Goal: Register for event/course

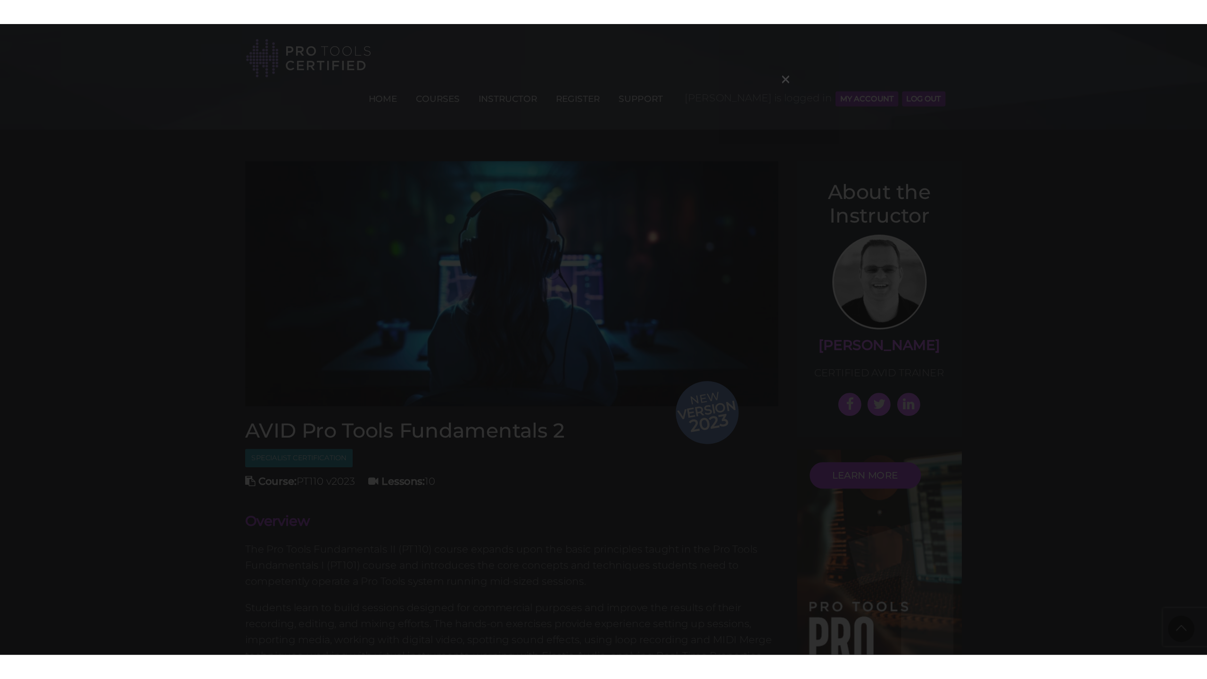
scroll to position [1064, 0]
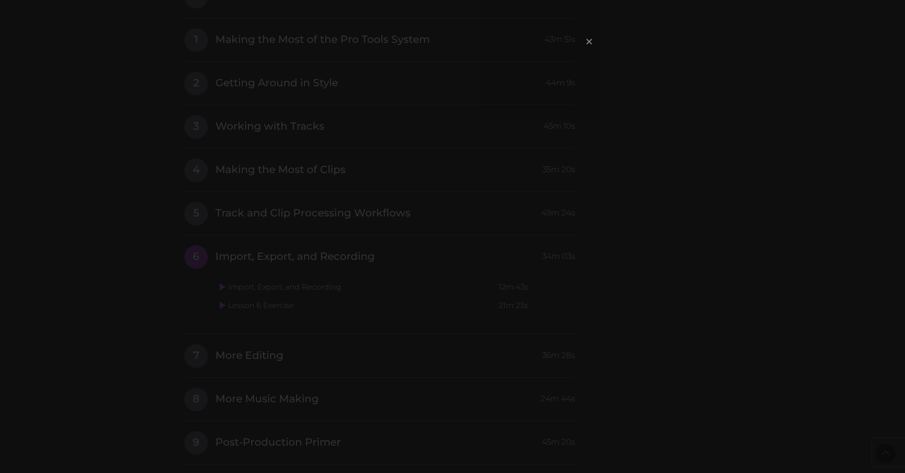
click at [590, 41] on span "×" at bounding box center [589, 41] width 9 height 20
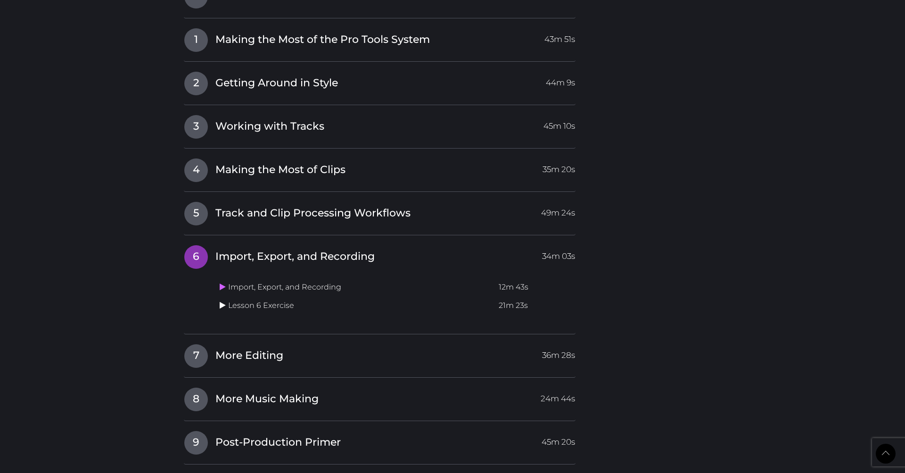
click at [225, 301] on icon at bounding box center [223, 305] width 6 height 8
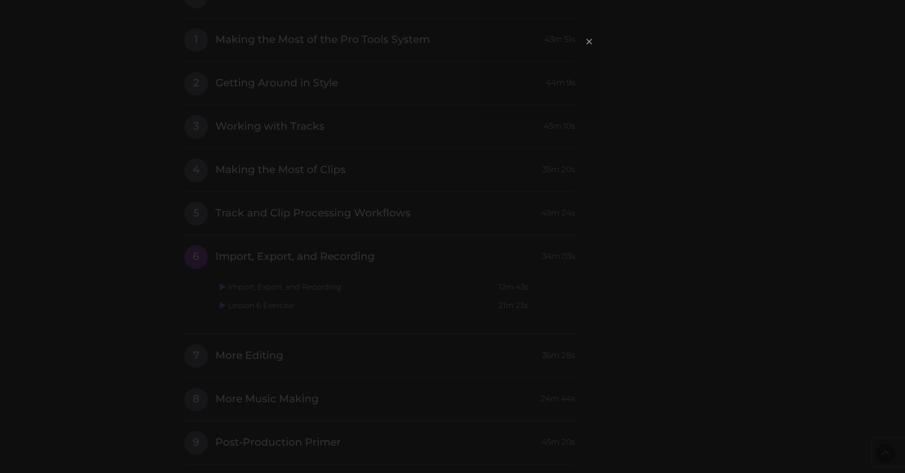
click at [589, 39] on span "×" at bounding box center [589, 41] width 9 height 20
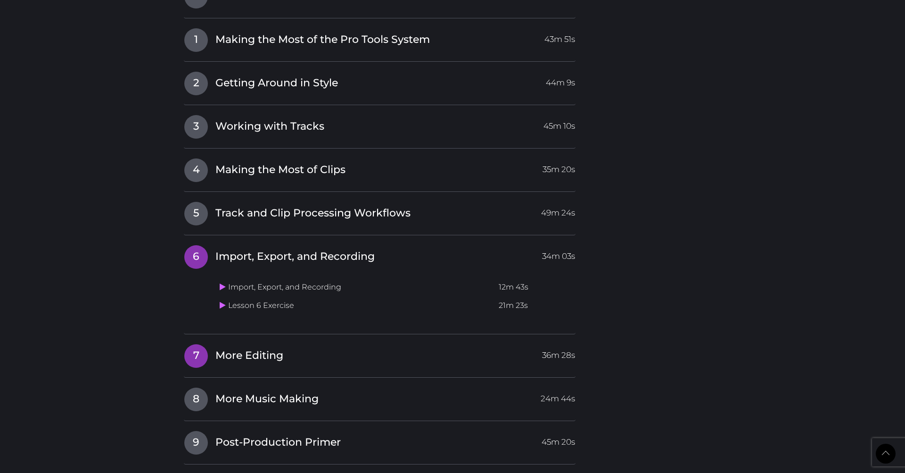
click at [261, 348] on span "More Editing" at bounding box center [249, 355] width 68 height 15
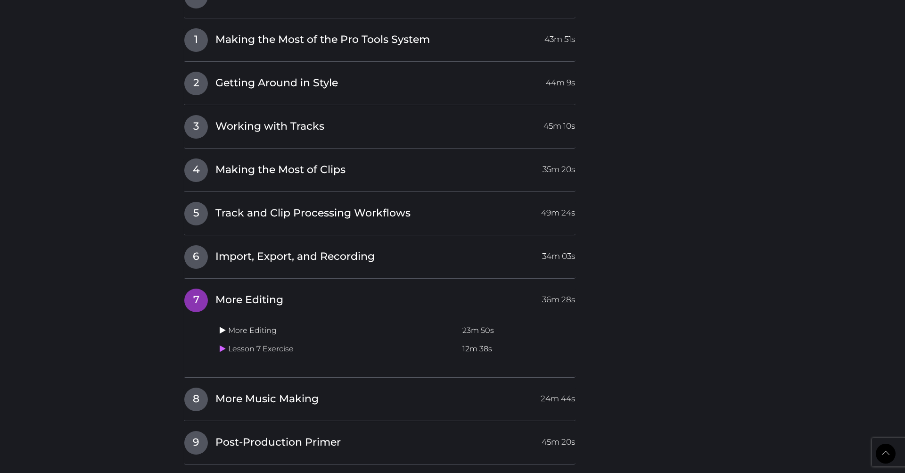
click at [221, 326] on icon at bounding box center [223, 330] width 6 height 8
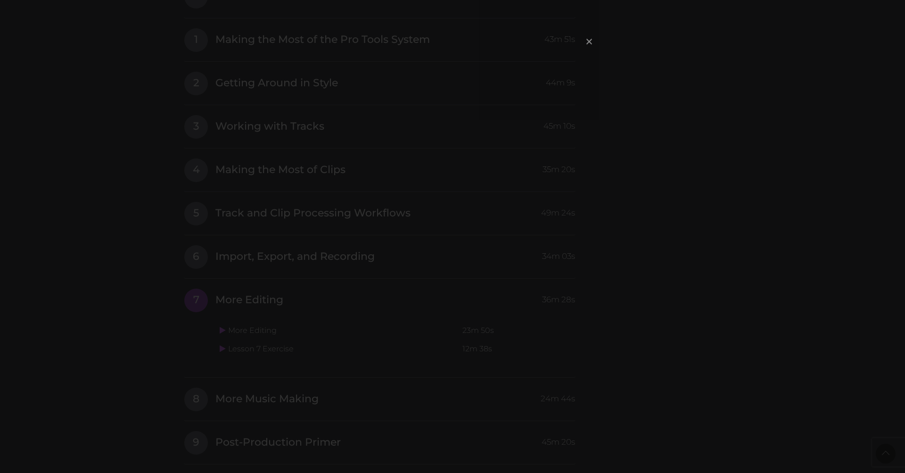
click at [587, 43] on span "×" at bounding box center [589, 41] width 9 height 20
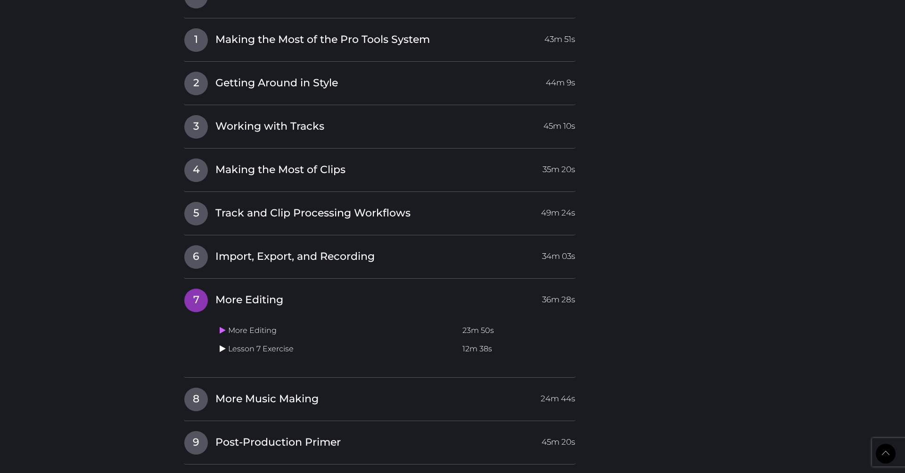
click at [222, 345] on icon at bounding box center [223, 349] width 6 height 8
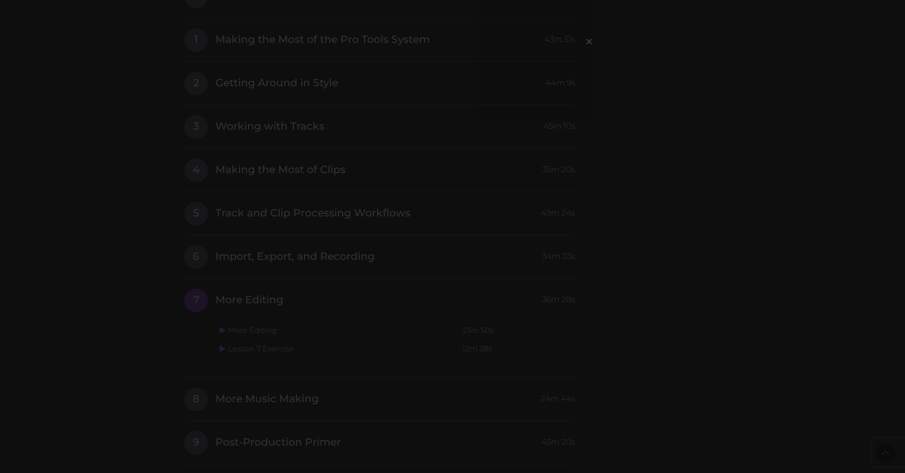
click at [663, 113] on div "×" at bounding box center [452, 236] width 905 height 473
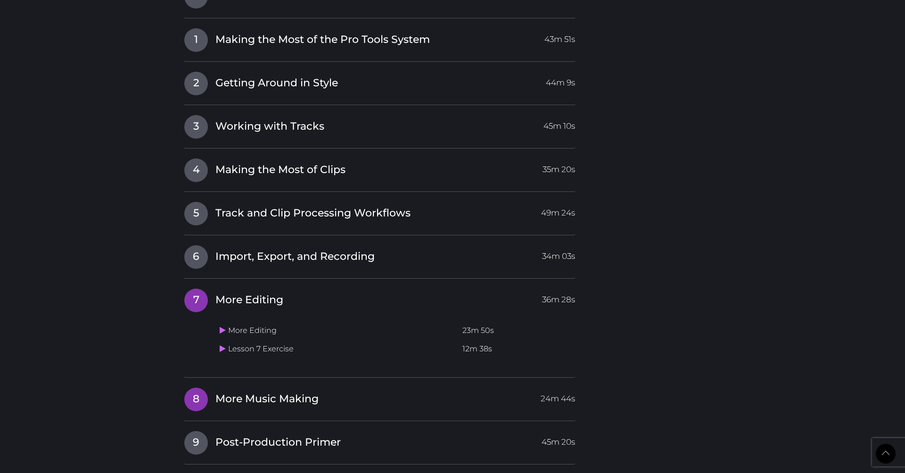
click at [235, 392] on span "More Music Making" at bounding box center [266, 399] width 103 height 15
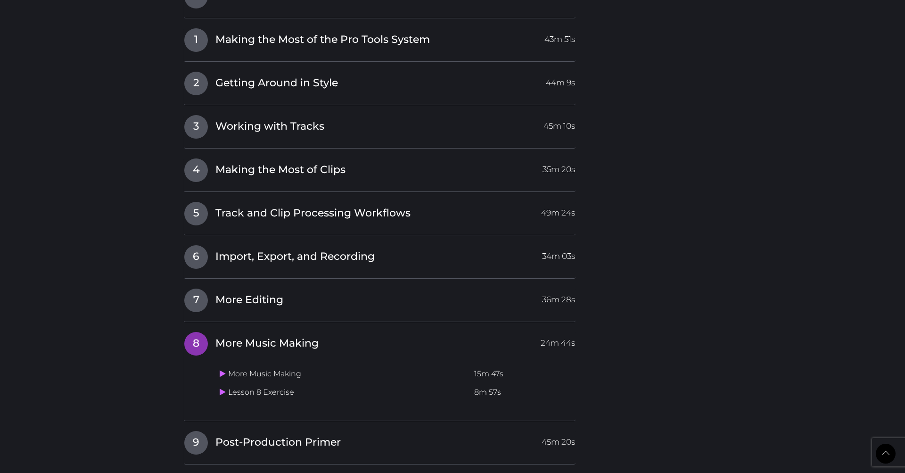
click at [218, 365] on td "More Music Making" at bounding box center [343, 374] width 255 height 18
click at [221, 370] on icon at bounding box center [223, 374] width 6 height 8
